Goal: Task Accomplishment & Management: Manage account settings

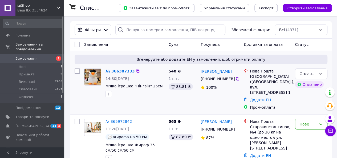
click at [117, 70] on link "№ 366307333" at bounding box center [120, 71] width 29 height 4
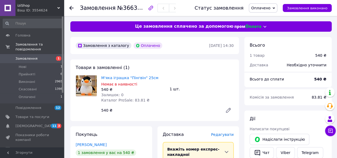
click at [266, 7] on span "Оплачено" at bounding box center [260, 8] width 19 height 4
click at [264, 19] on li "Прийнято" at bounding box center [263, 19] width 28 height 8
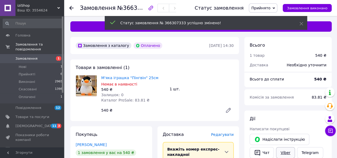
click at [287, 153] on link "Viber" at bounding box center [285, 152] width 19 height 11
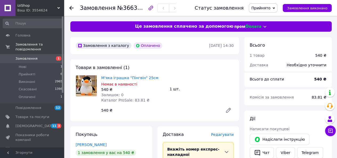
click at [220, 135] on span "Редагувати" at bounding box center [222, 135] width 23 height 4
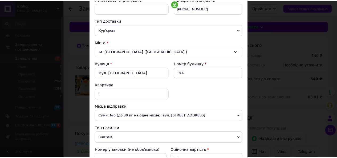
scroll to position [1, 0]
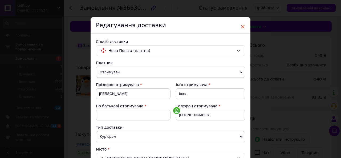
click at [243, 26] on span "×" at bounding box center [243, 26] width 5 height 9
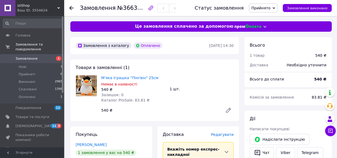
click at [71, 10] on use at bounding box center [71, 8] width 4 height 4
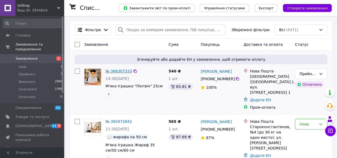
click at [115, 71] on link "№ 366307333" at bounding box center [119, 71] width 26 height 4
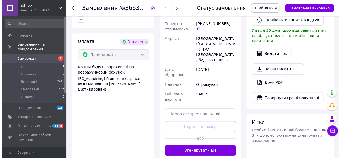
scroll to position [187, 0]
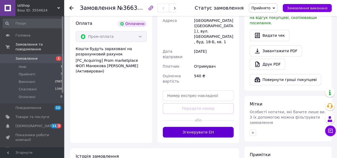
click at [201, 127] on button "Згенерувати ЕН" at bounding box center [198, 132] width 71 height 11
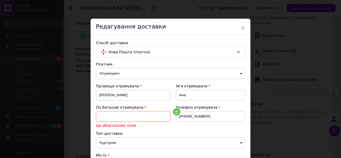
click at [115, 117] on input at bounding box center [133, 116] width 75 height 11
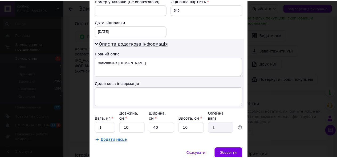
scroll to position [274, 0]
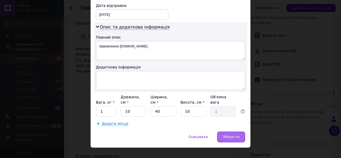
type input "Невідомо"
click at [238, 135] on span "Зберегти" at bounding box center [231, 137] width 17 height 4
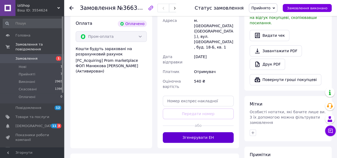
click at [197, 132] on button "Згенерувати ЕН" at bounding box center [198, 137] width 71 height 11
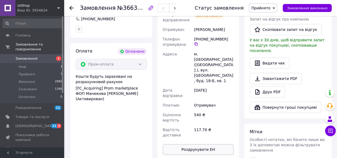
scroll to position [133, 0]
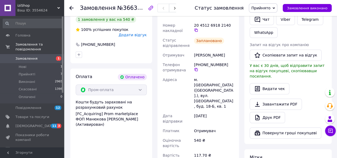
click at [70, 6] on icon at bounding box center [71, 8] width 4 height 4
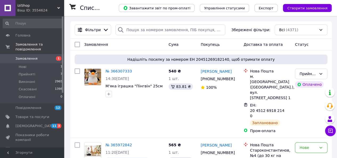
click at [27, 7] on span "iziShop" at bounding box center [37, 5] width 40 height 5
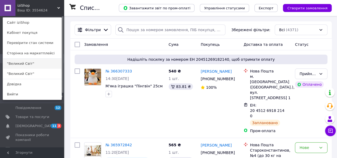
click at [23, 64] on link ""Великий Світ"" at bounding box center [32, 64] width 59 height 10
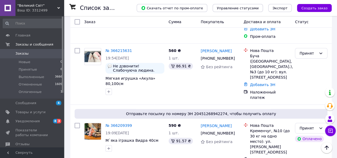
scroll to position [80, 0]
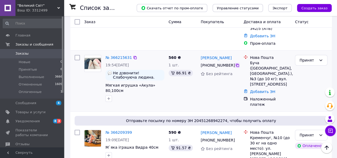
click at [235, 63] on icon at bounding box center [237, 65] width 4 height 4
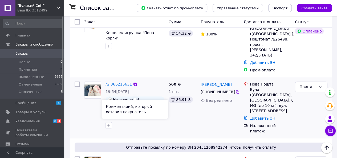
scroll to position [0, 0]
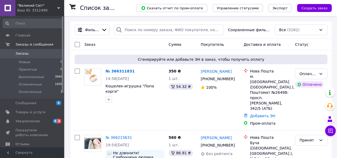
click at [26, 6] on span ""Великий Світ"" at bounding box center [37, 5] width 40 height 5
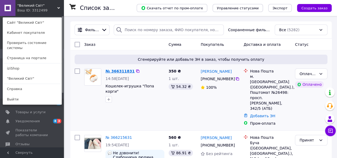
click at [118, 71] on link "№ 366311831" at bounding box center [120, 71] width 29 height 4
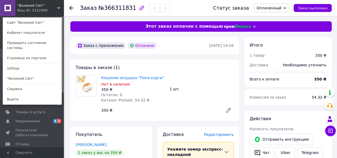
click at [277, 9] on span "Оплаченный" at bounding box center [269, 8] width 25 height 4
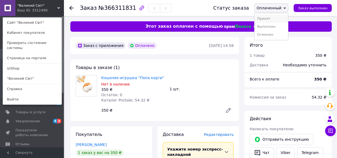
click at [274, 18] on li "Принят" at bounding box center [272, 19] width 34 height 8
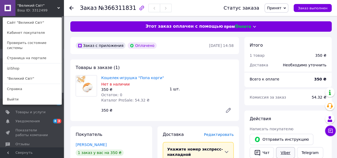
click at [285, 150] on link "Viber" at bounding box center [285, 152] width 19 height 11
click at [308, 151] on link "Telegram" at bounding box center [310, 152] width 26 height 11
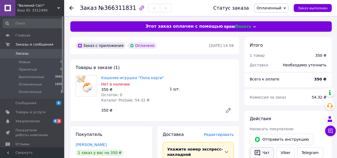
click at [265, 151] on button "Чат" at bounding box center [262, 152] width 24 height 11
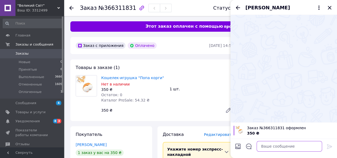
paste textarea "Добрий день. Ви зробили і оплатили замовлення на ПРОМ - іграшку Пінгвін. Замовл…"
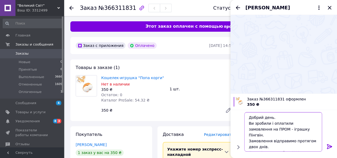
scroll to position [6, 0]
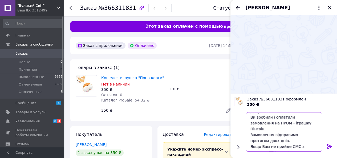
click at [292, 124] on textarea "Добрий день. Ви зробили і оплатили замовлення на ПРОМ - іграшку Пінгвін. Замовл…" at bounding box center [284, 131] width 76 height 39
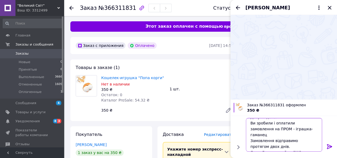
type textarea "Добрий день. Ви зробили і оплатили замовлення на ПРОМ - іграшка-гаманець Замовл…"
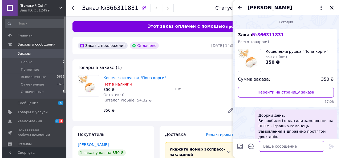
scroll to position [0, 0]
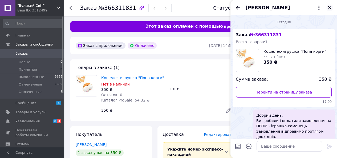
click at [330, 7] on icon "Закрыть" at bounding box center [330, 8] width 6 height 6
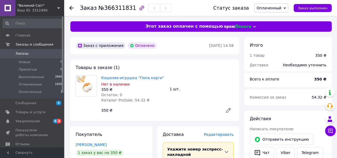
click at [227, 137] on span "Редактировать" at bounding box center [219, 135] width 30 height 4
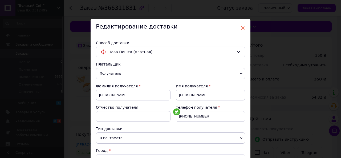
click at [243, 27] on span "×" at bounding box center [243, 27] width 5 height 9
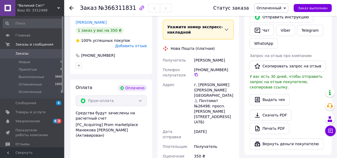
scroll to position [187, 0]
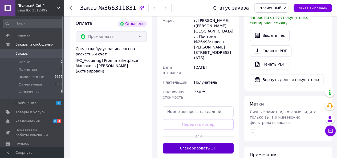
click at [206, 143] on button "Сгенерировать ЭН" at bounding box center [198, 148] width 71 height 11
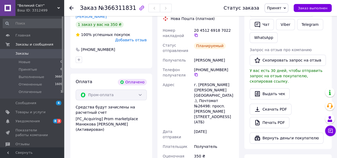
scroll to position [133, 0]
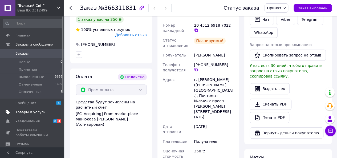
click at [34, 115] on link "Товары и услуги" at bounding box center [33, 112] width 66 height 9
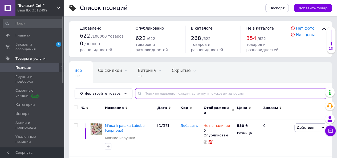
click at [162, 93] on input "text" at bounding box center [230, 93] width 191 height 11
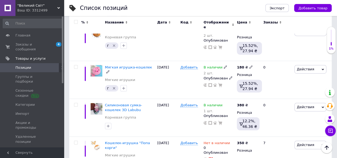
scroll to position [153, 0]
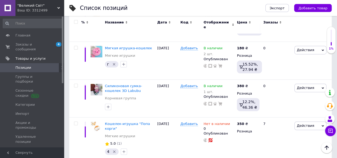
type input "гаманець"
click at [36, 7] on span ""Великий Світ"" at bounding box center [37, 5] width 40 height 5
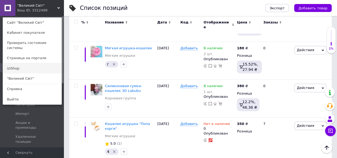
click at [16, 64] on link "iziShop" at bounding box center [32, 68] width 59 height 10
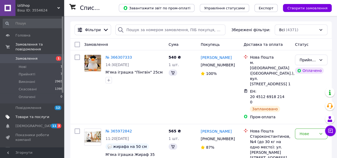
click at [19, 115] on span "Товари та послуги" at bounding box center [32, 117] width 34 height 5
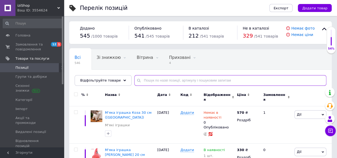
click at [178, 81] on input "text" at bounding box center [230, 80] width 192 height 11
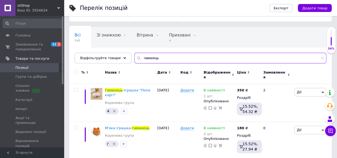
scroll to position [53, 0]
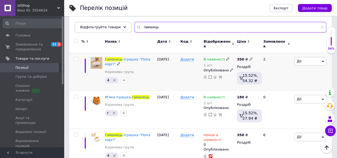
type input "гаманець"
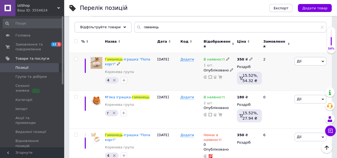
click at [226, 57] on icon at bounding box center [227, 58] width 3 height 3
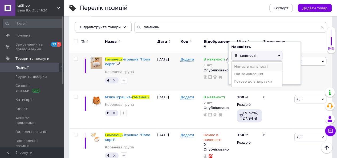
click at [238, 63] on li "Немає в наявності" at bounding box center [257, 66] width 51 height 7
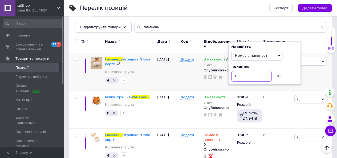
click at [241, 71] on input "1" at bounding box center [251, 76] width 41 height 11
type input "0"
click at [156, 71] on div "10.07.2025" at bounding box center [167, 72] width 23 height 38
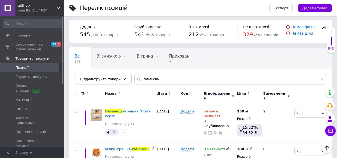
scroll to position [0, 0]
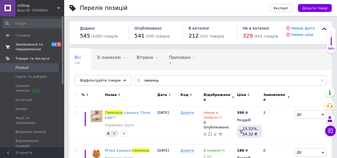
click at [27, 43] on span "Замовлення та повідомлення" at bounding box center [32, 47] width 34 height 10
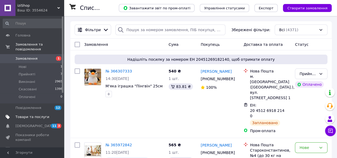
click at [22, 115] on span "Товари та послуги" at bounding box center [32, 117] width 34 height 5
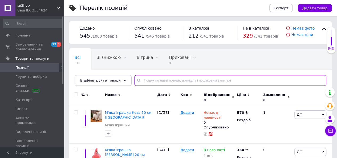
click at [173, 81] on input "text" at bounding box center [230, 80] width 192 height 11
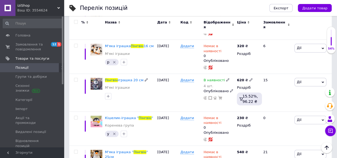
scroll to position [293, 0]
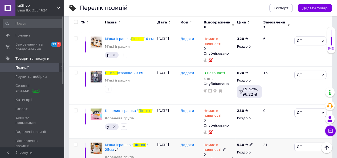
type input "пінгвін"
click at [223, 148] on use at bounding box center [224, 149] width 3 height 3
drag, startPoint x: 251, startPoint y: 136, endPoint x: 252, endPoint y: 142, distance: 5.6
click at [251, 150] on li "В наявності" at bounding box center [264, 153] width 51 height 7
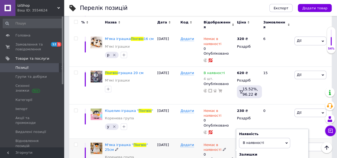
type input "1"
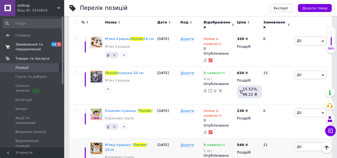
click at [25, 46] on span "Замовлення та повідомлення" at bounding box center [32, 47] width 34 height 10
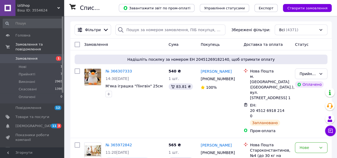
click at [29, 9] on div "Ваш ID: 3554624" at bounding box center [40, 10] width 47 height 5
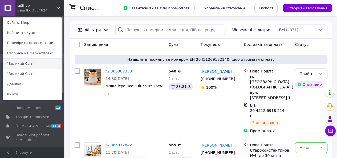
click at [24, 64] on link ""Великий Світ"" at bounding box center [32, 64] width 59 height 10
